Goal: Task Accomplishment & Management: Use online tool/utility

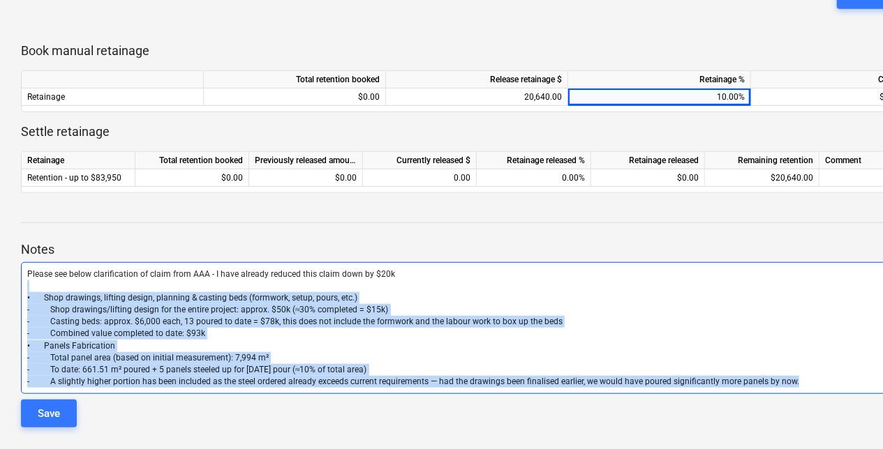
scroll to position [508, 71]
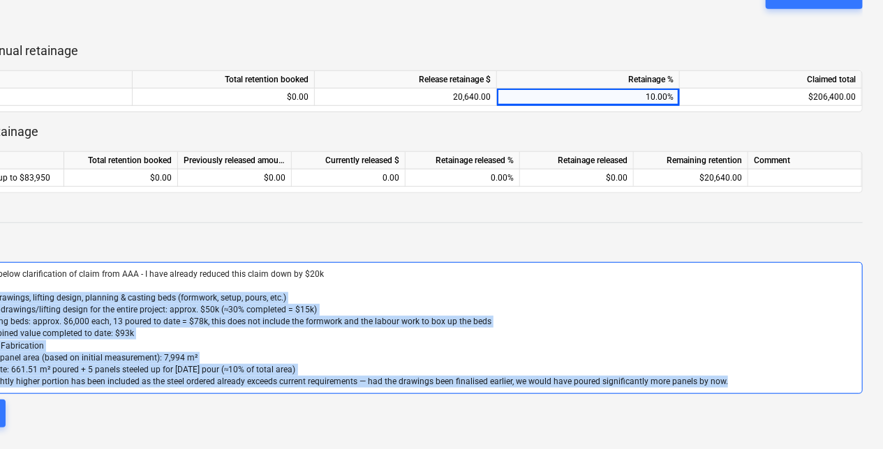
drag, startPoint x: 39, startPoint y: 287, endPoint x: 749, endPoint y: 401, distance: 719.4
click at [801, 401] on div "Notes Please see below clarification of claim from AAA - I have already reduced…" at bounding box center [406, 321] width 913 height 235
drag, startPoint x: 120, startPoint y: 350, endPoint x: 585, endPoint y: 346, distance: 465.5
click at [589, 346] on p "• Panels Fabrication" at bounding box center [406, 347] width 900 height 12
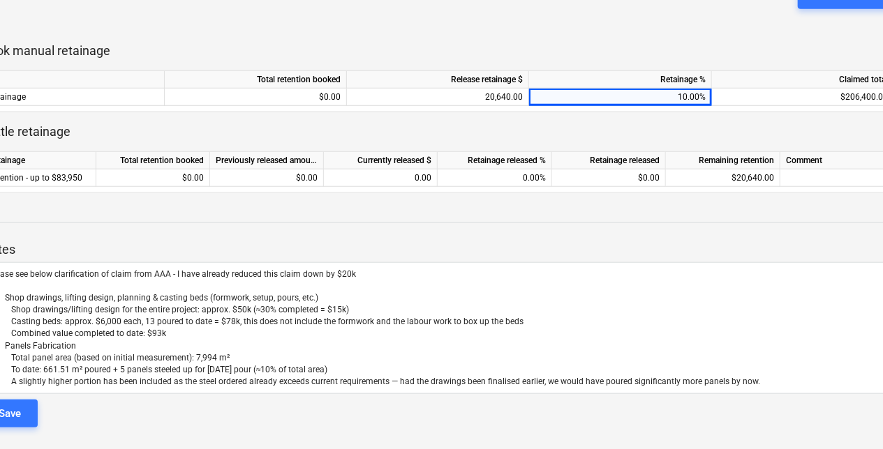
scroll to position [508, 0]
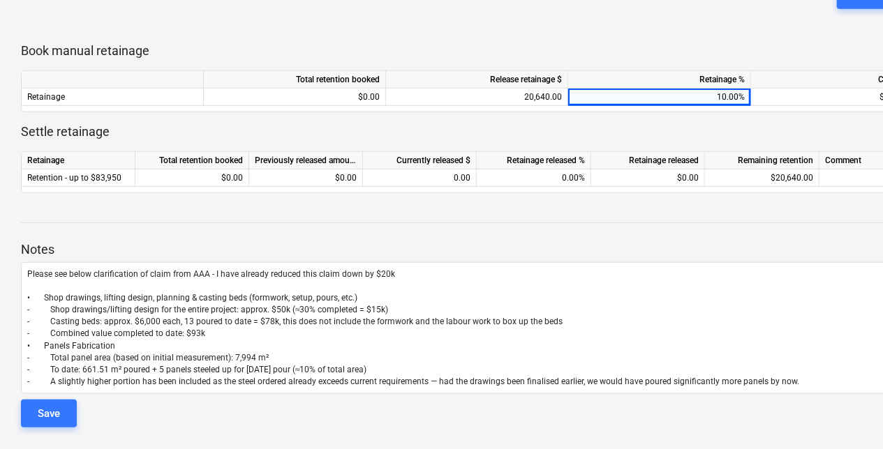
drag, startPoint x: 516, startPoint y: 405, endPoint x: 106, endPoint y: 421, distance: 410.6
click at [29, 417] on button "Save" at bounding box center [49, 414] width 56 height 28
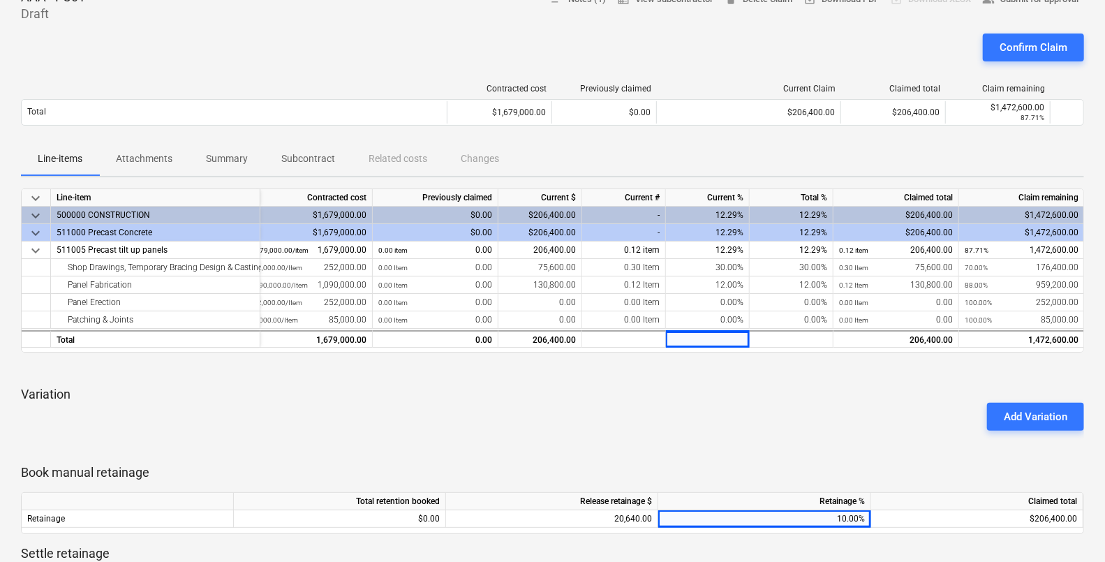
scroll to position [0, 6]
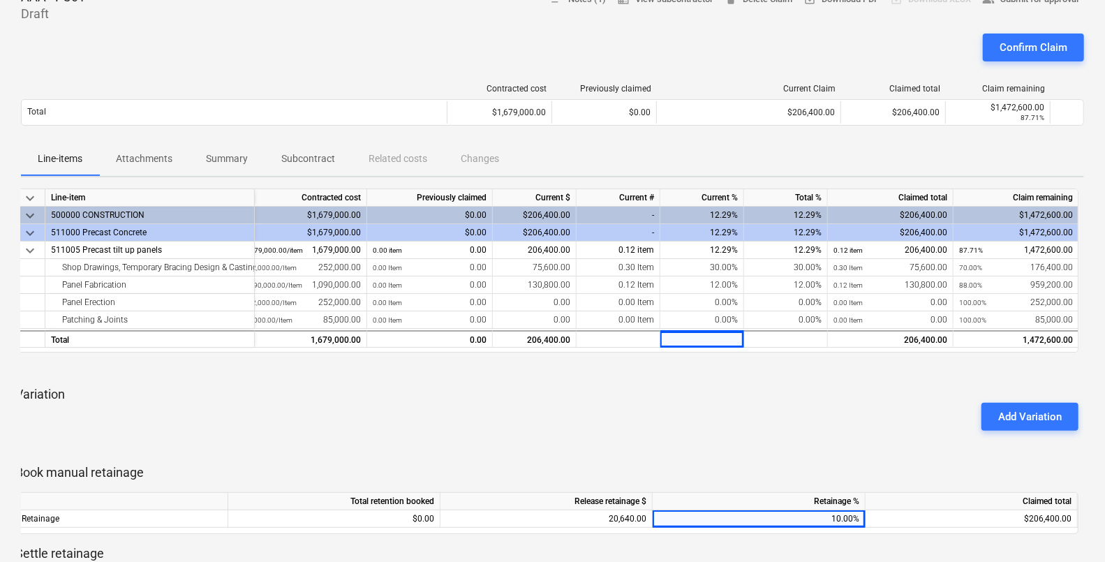
drag, startPoint x: 736, startPoint y: 423, endPoint x: 1076, endPoint y: 396, distance: 341.6
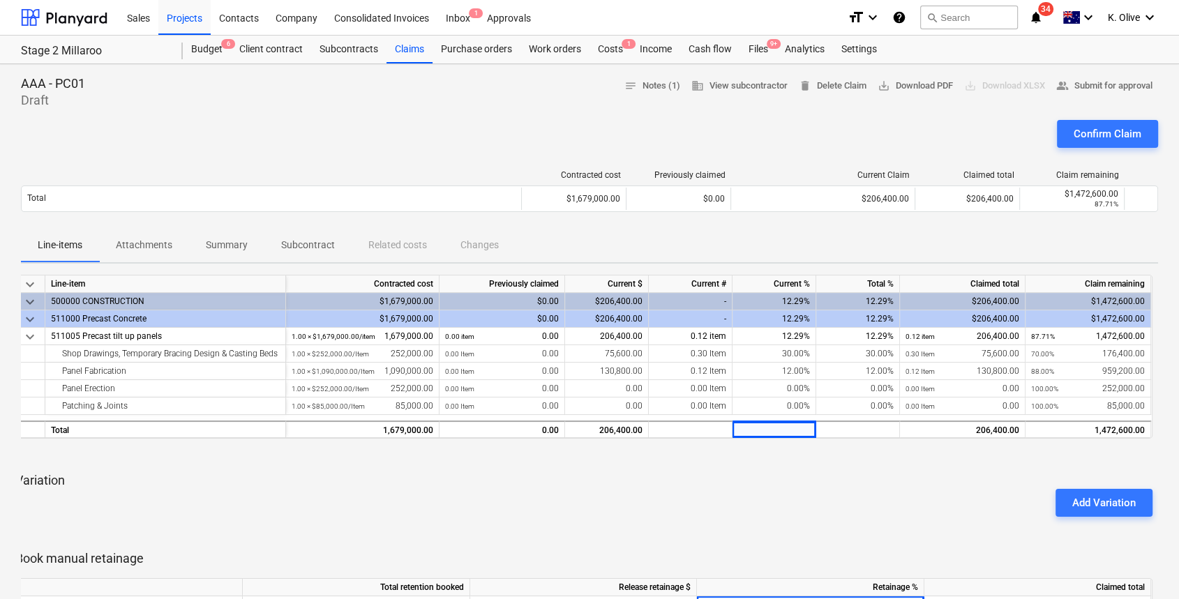
click at [882, 449] on div at bounding box center [583, 455] width 1137 height 11
drag, startPoint x: 896, startPoint y: 510, endPoint x: 1073, endPoint y: 512, distance: 177.3
click at [878, 449] on div "Add Variation" at bounding box center [584, 503] width 1149 height 39
drag, startPoint x: 694, startPoint y: 465, endPoint x: 289, endPoint y: 467, distance: 405.4
drag, startPoint x: 822, startPoint y: 470, endPoint x: 1186, endPoint y: 470, distance: 364.3
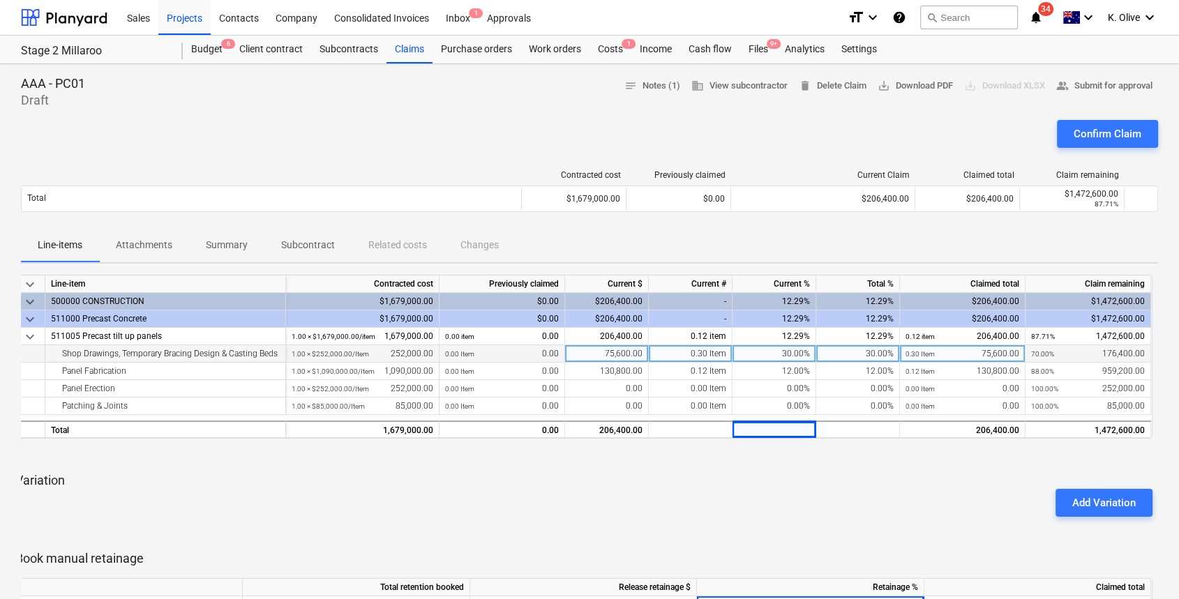
click at [854, 359] on div "30.00%" at bounding box center [858, 353] width 84 height 17
click at [882, 351] on div "0.30 Item 75,600.00" at bounding box center [963, 353] width 114 height 17
click at [882, 354] on div "70.00% 176,400.00" at bounding box center [1088, 353] width 114 height 17
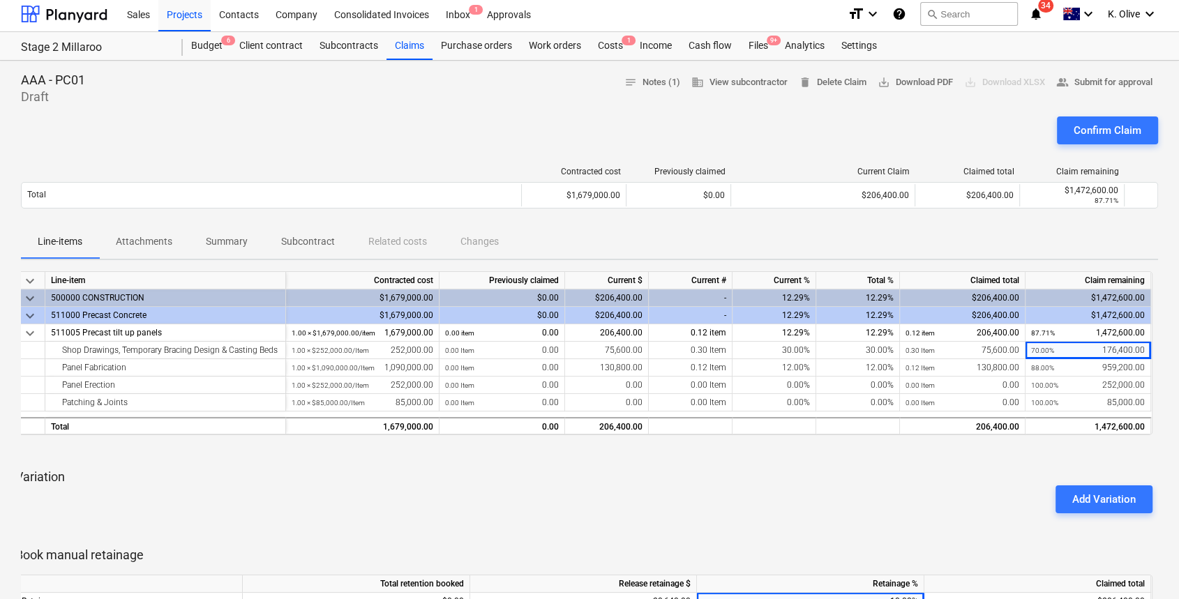
scroll to position [0, 0]
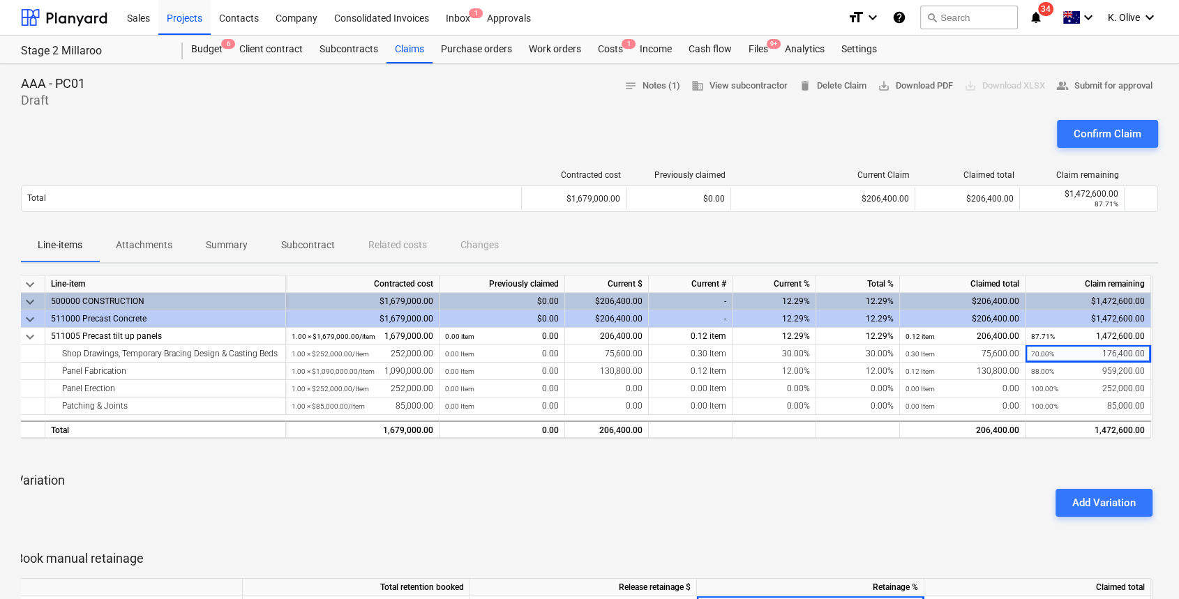
drag, startPoint x: 437, startPoint y: 540, endPoint x: 68, endPoint y: 516, distance: 369.2
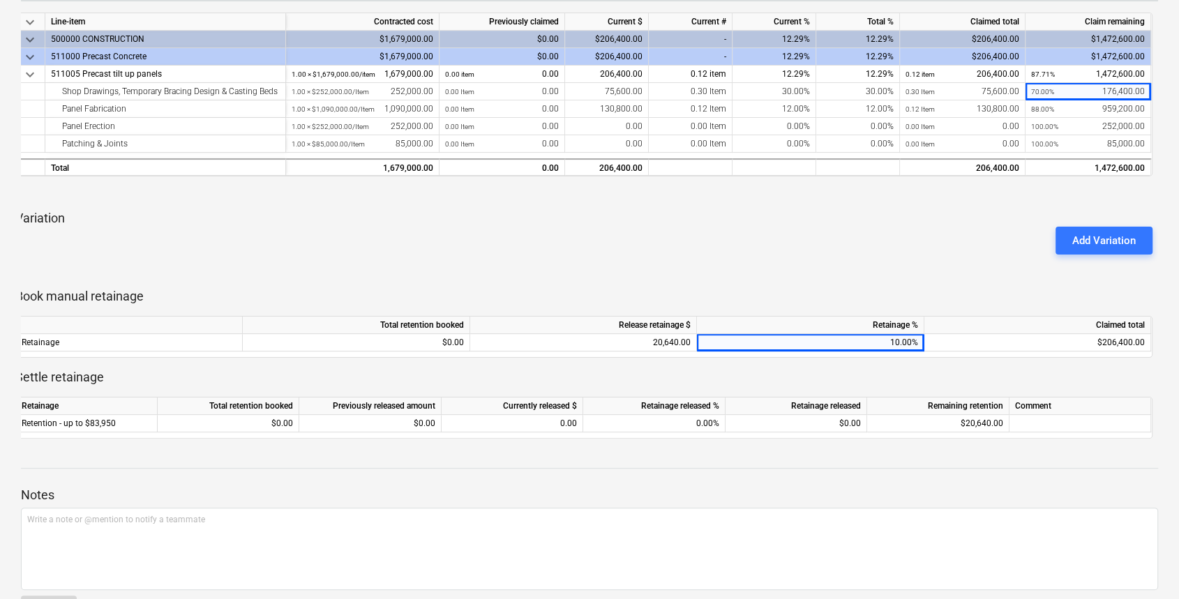
scroll to position [279, 0]
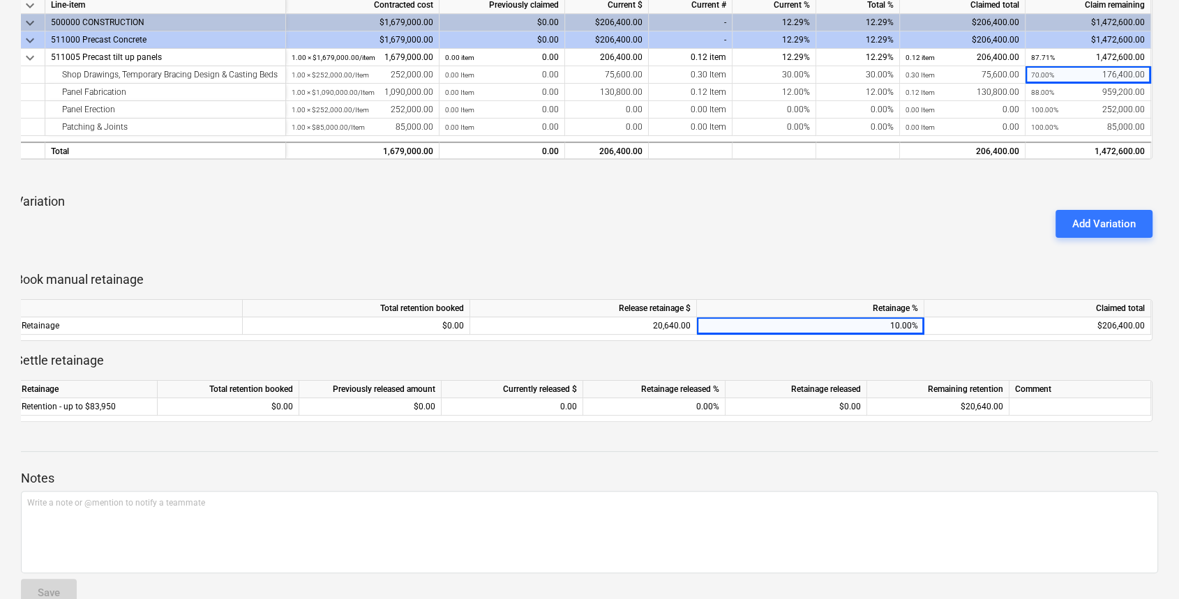
click at [801, 256] on div at bounding box center [583, 254] width 1137 height 11
